Goal: Information Seeking & Learning: Learn about a topic

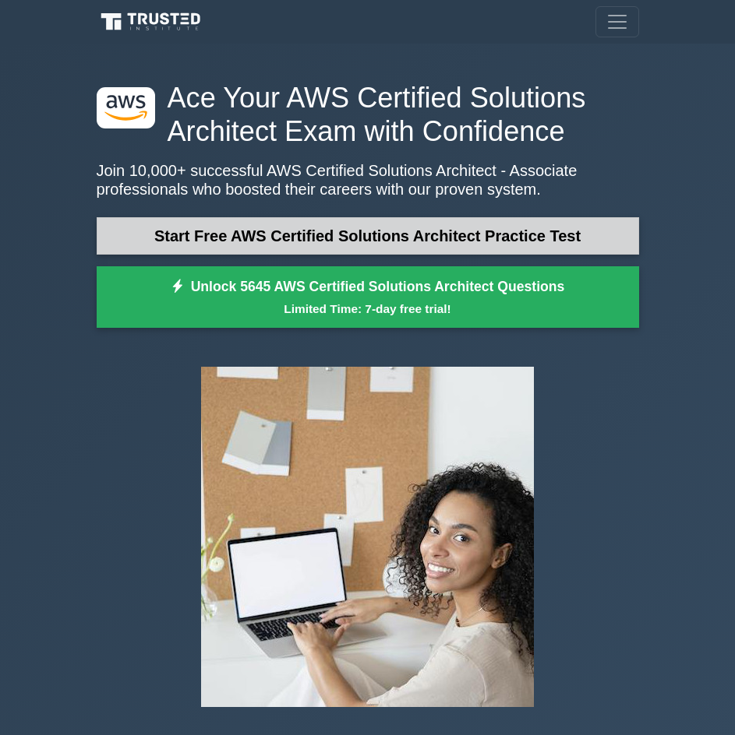
click at [513, 244] on link "Start Free AWS Certified Solutions Architect Practice Test" at bounding box center [368, 235] width 542 height 37
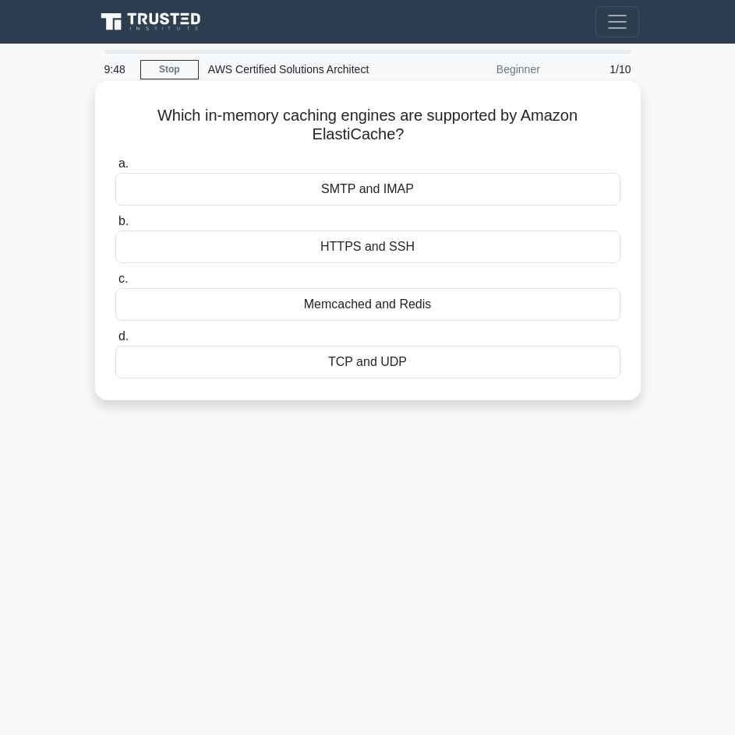
click at [379, 360] on div "TCP and UDP" at bounding box center [367, 362] width 505 height 33
click at [115, 342] on input "d. TCP and UDP" at bounding box center [115, 337] width 0 height 10
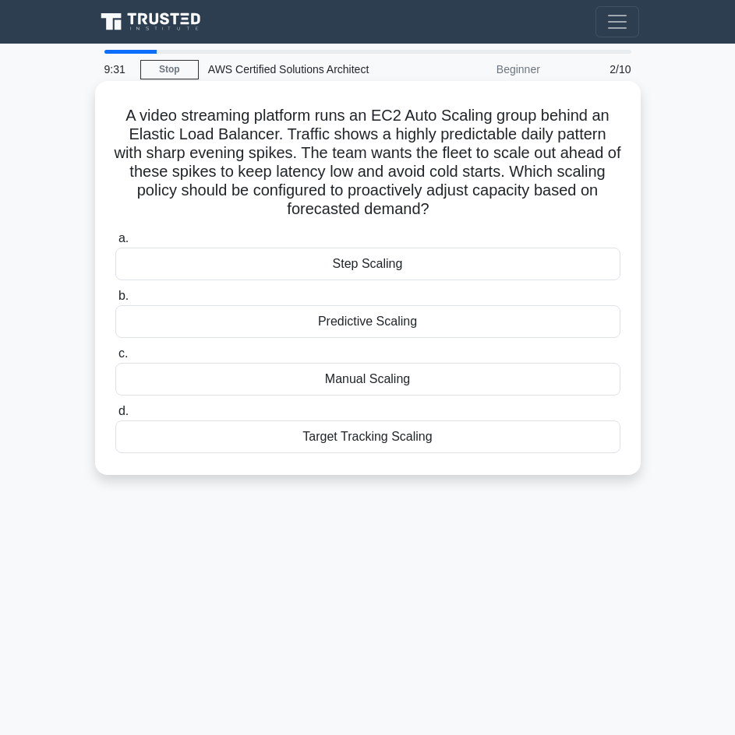
click at [397, 266] on div "Step Scaling" at bounding box center [367, 264] width 505 height 33
click at [115, 244] on input "a. Step Scaling" at bounding box center [115, 239] width 0 height 10
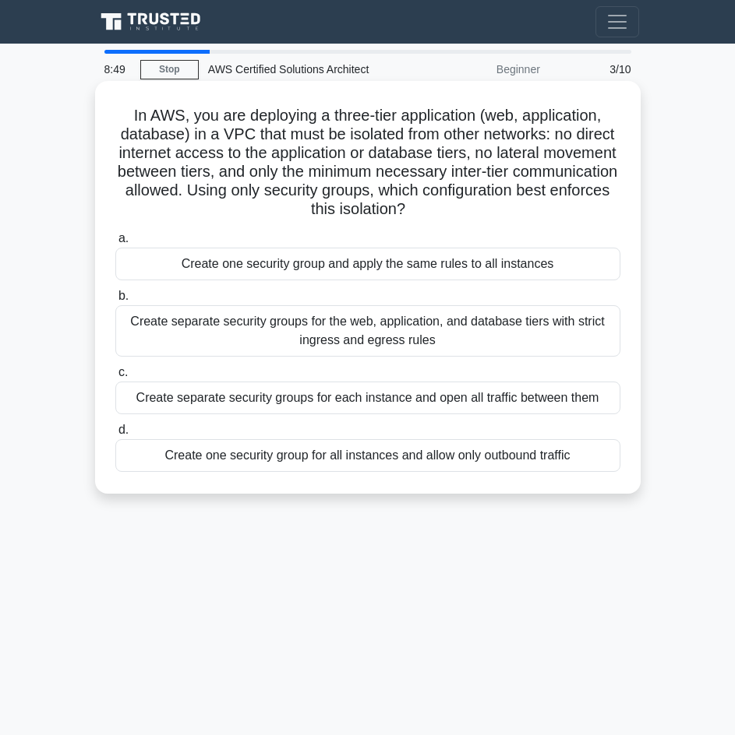
click at [463, 342] on div "Create separate security groups for the web, application, and database tiers wi…" at bounding box center [367, 330] width 505 height 51
click at [115, 302] on input "b. Create separate security groups for the web, application, and database tiers…" at bounding box center [115, 296] width 0 height 10
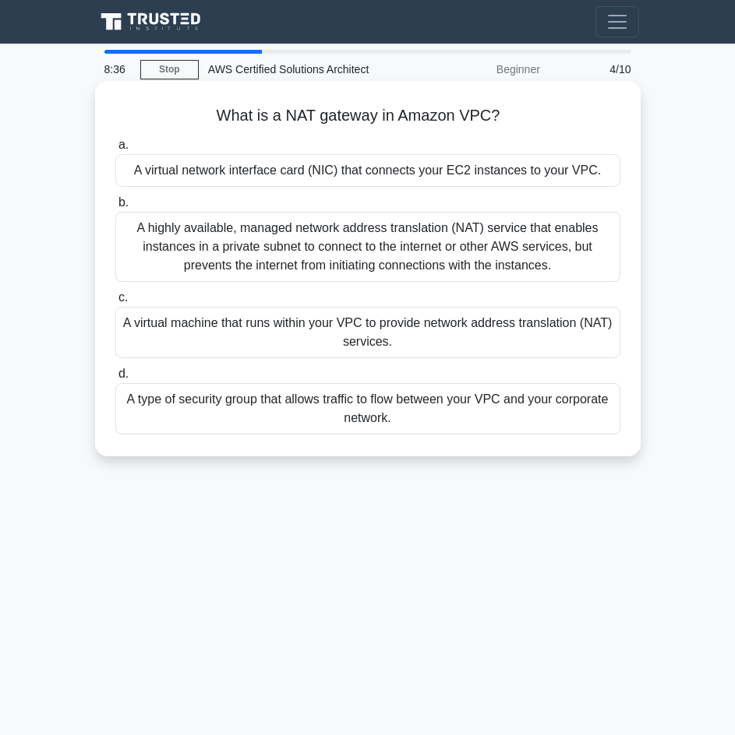
click at [467, 235] on div "A highly available, managed network address translation (NAT) service that enab…" at bounding box center [367, 247] width 505 height 70
click at [115, 208] on input "b. A highly available, managed network address translation (NAT) service that e…" at bounding box center [115, 203] width 0 height 10
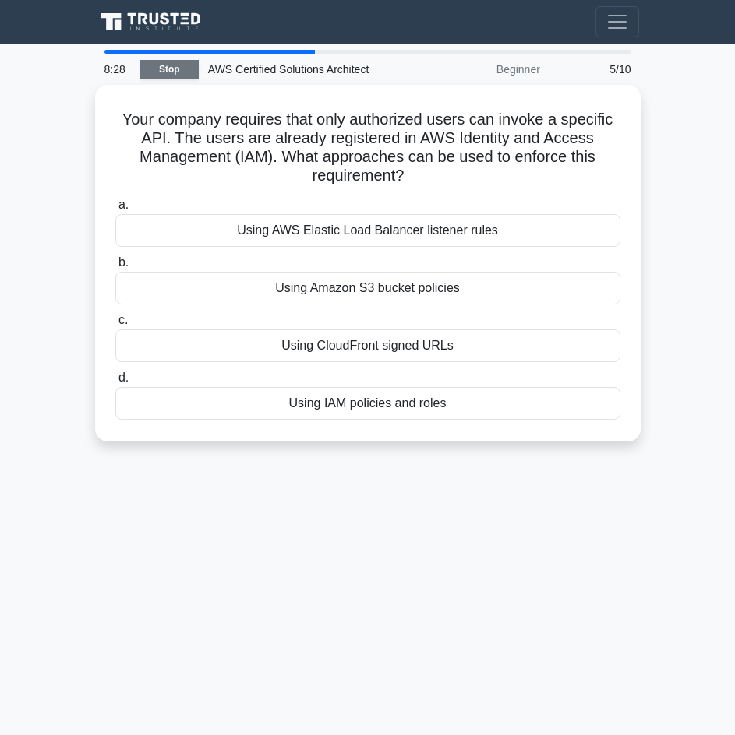
click at [154, 66] on link "Stop" at bounding box center [169, 69] width 58 height 19
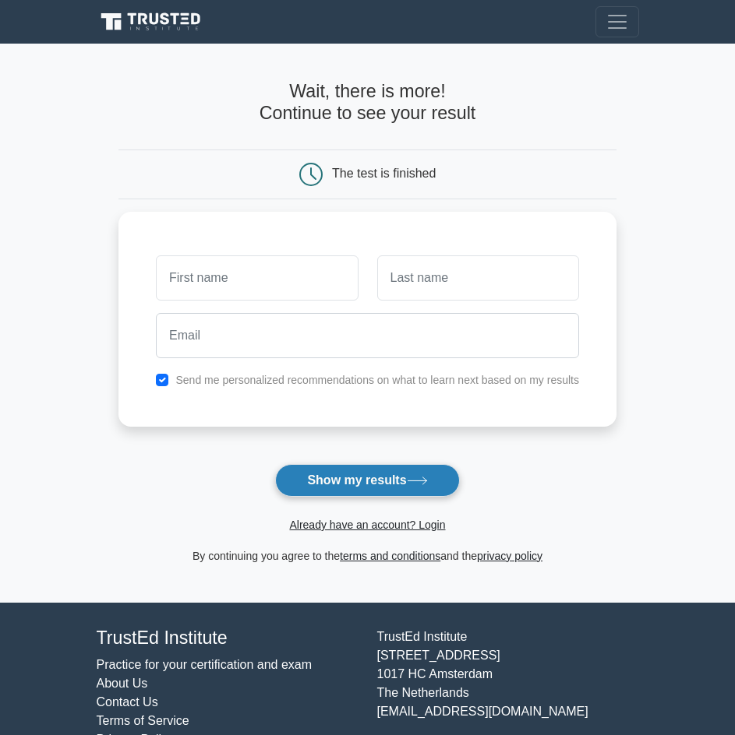
click at [383, 481] on button "Show my results" at bounding box center [367, 480] width 184 height 33
